Goal: Submit feedback/report problem

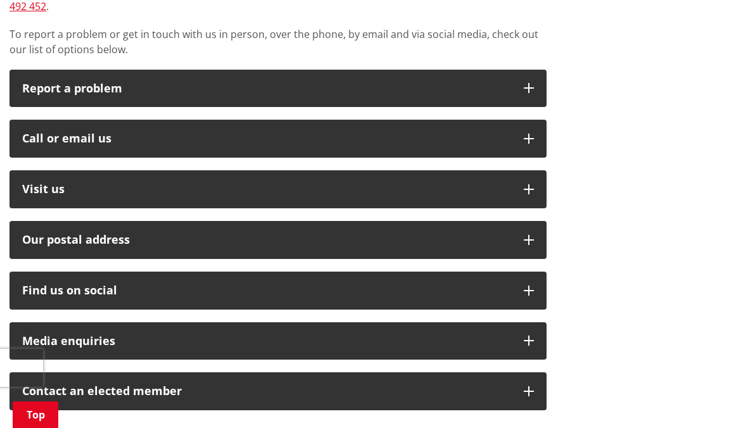
scroll to position [384, 0]
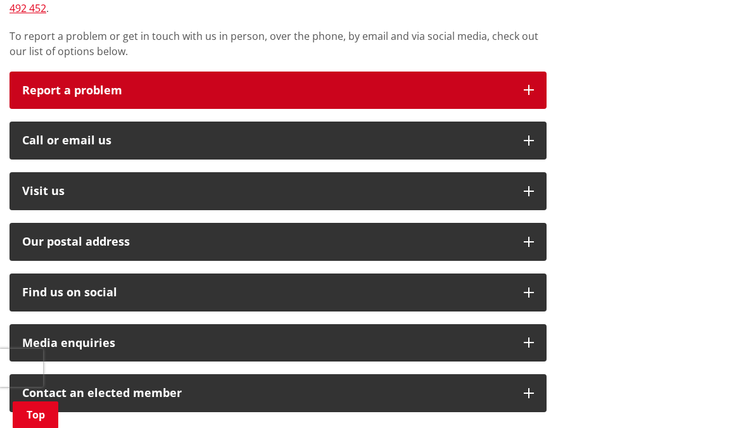
click at [364, 72] on button "Report a problem" at bounding box center [277, 91] width 537 height 38
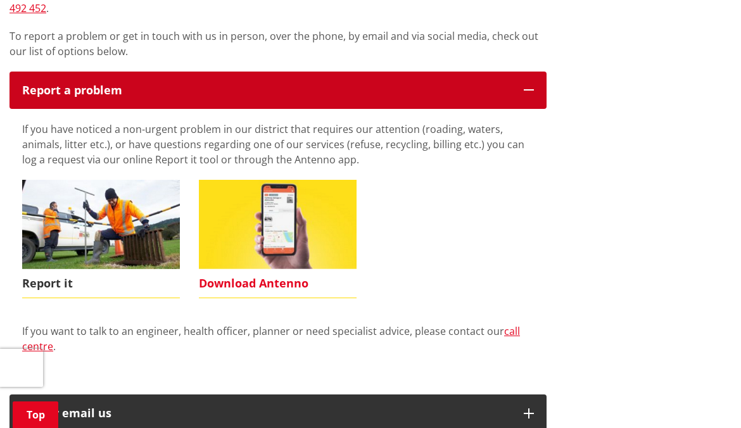
scroll to position [431, 0]
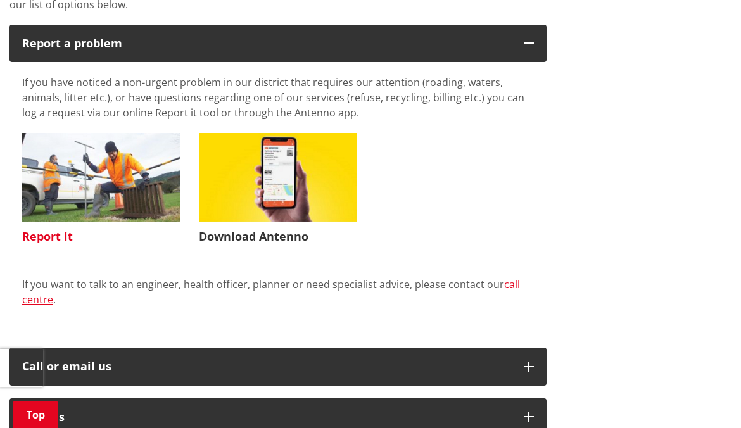
click at [110, 222] on span "Report it" at bounding box center [101, 236] width 158 height 29
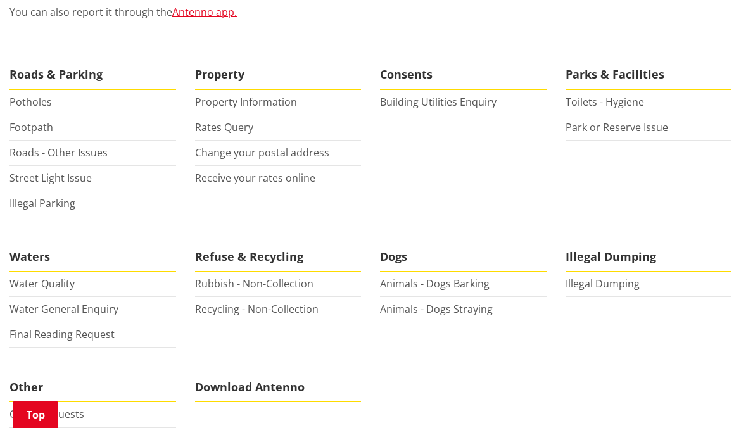
scroll to position [366, 0]
click at [282, 94] on link "Property Information" at bounding box center [246, 101] width 102 height 14
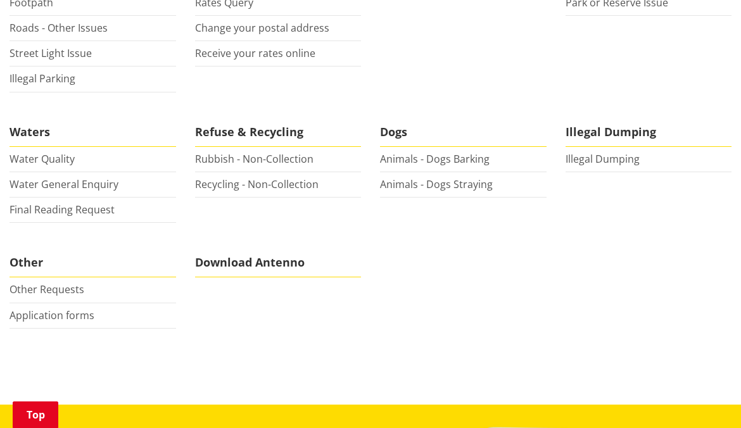
scroll to position [487, 0]
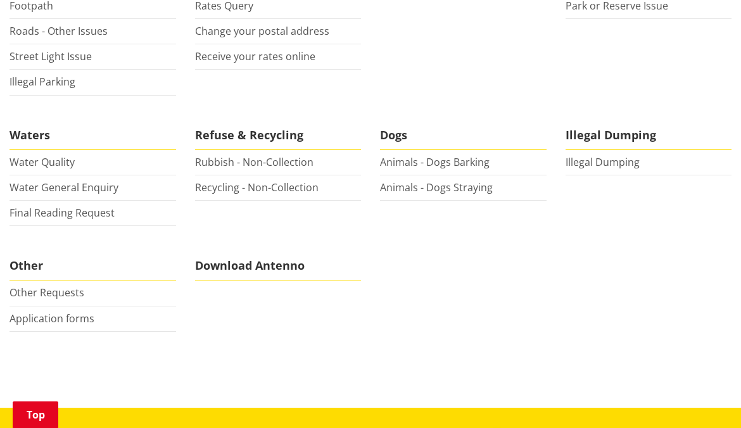
click at [3, 170] on li "Waters Water Quality Water General Enquiry Final Reading Request" at bounding box center [93, 174] width 186 height 106
